Goal: Transaction & Acquisition: Purchase product/service

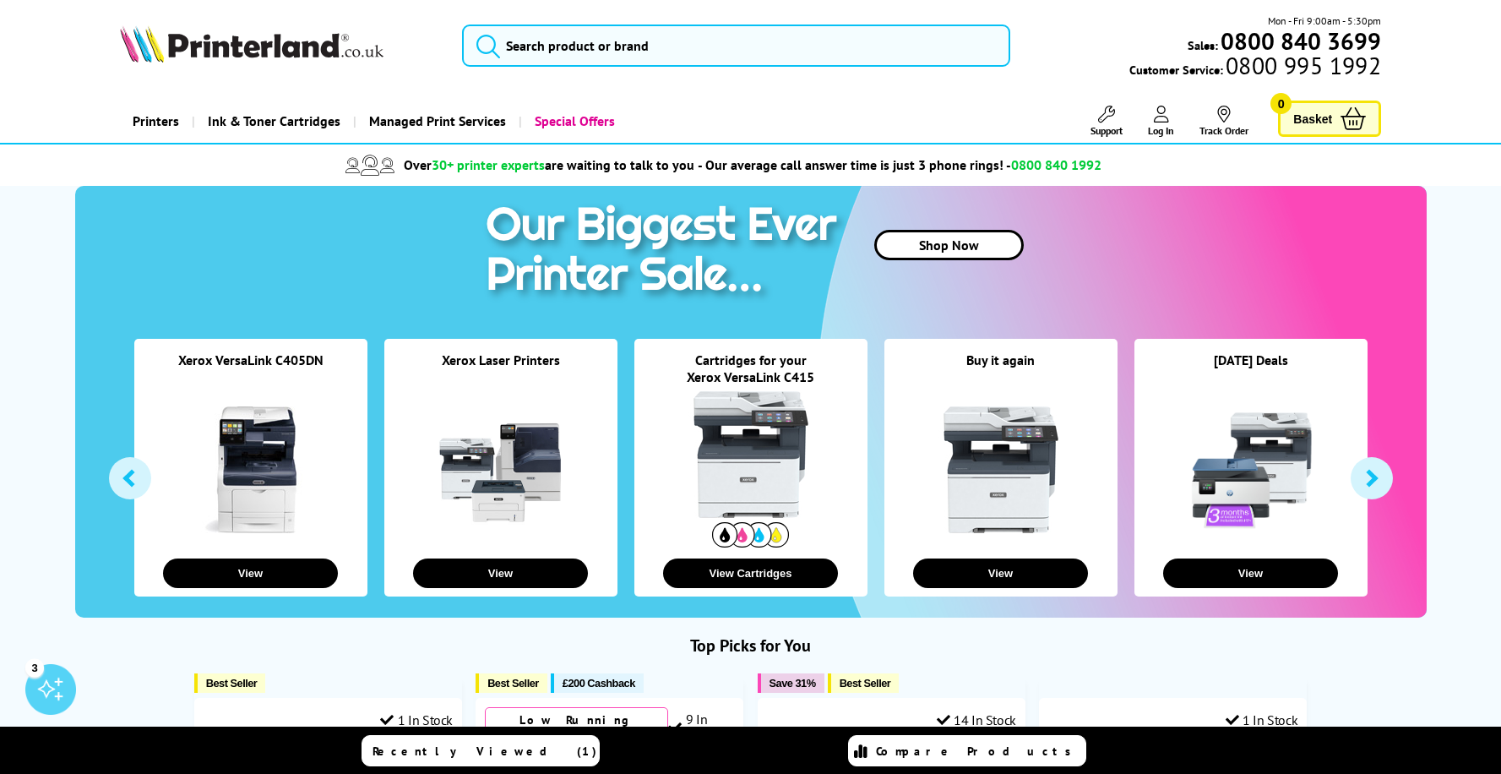
scroll to position [169, 0]
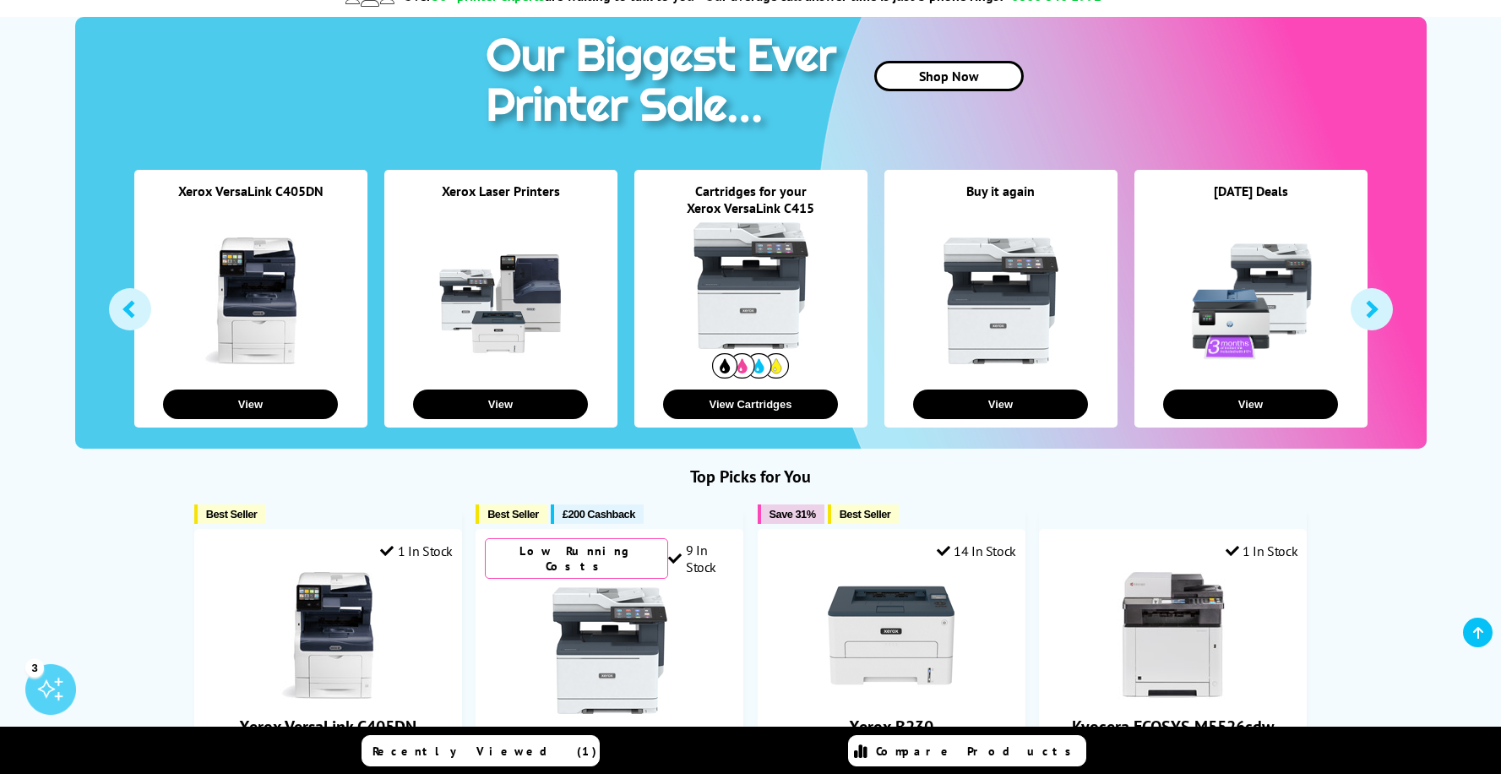
click at [759, 254] on link at bounding box center [750, 285] width 127 height 127
